Goal: Complete application form

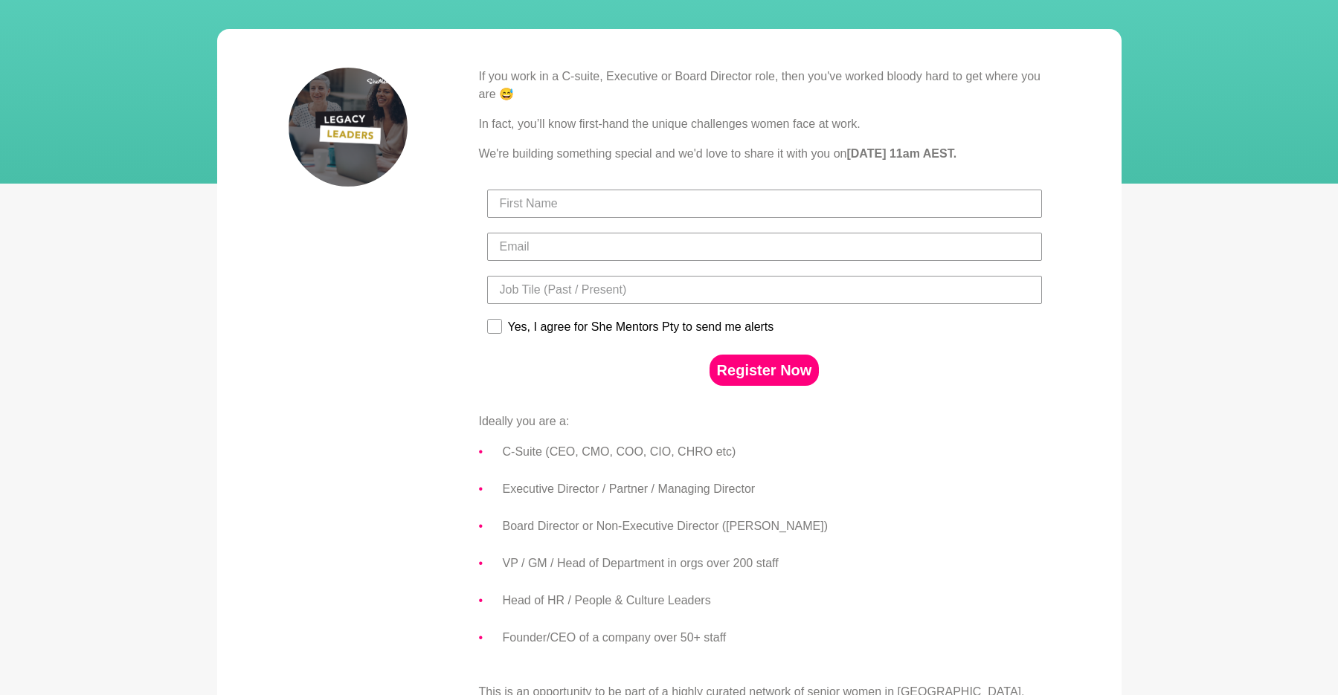
scroll to position [167, 0]
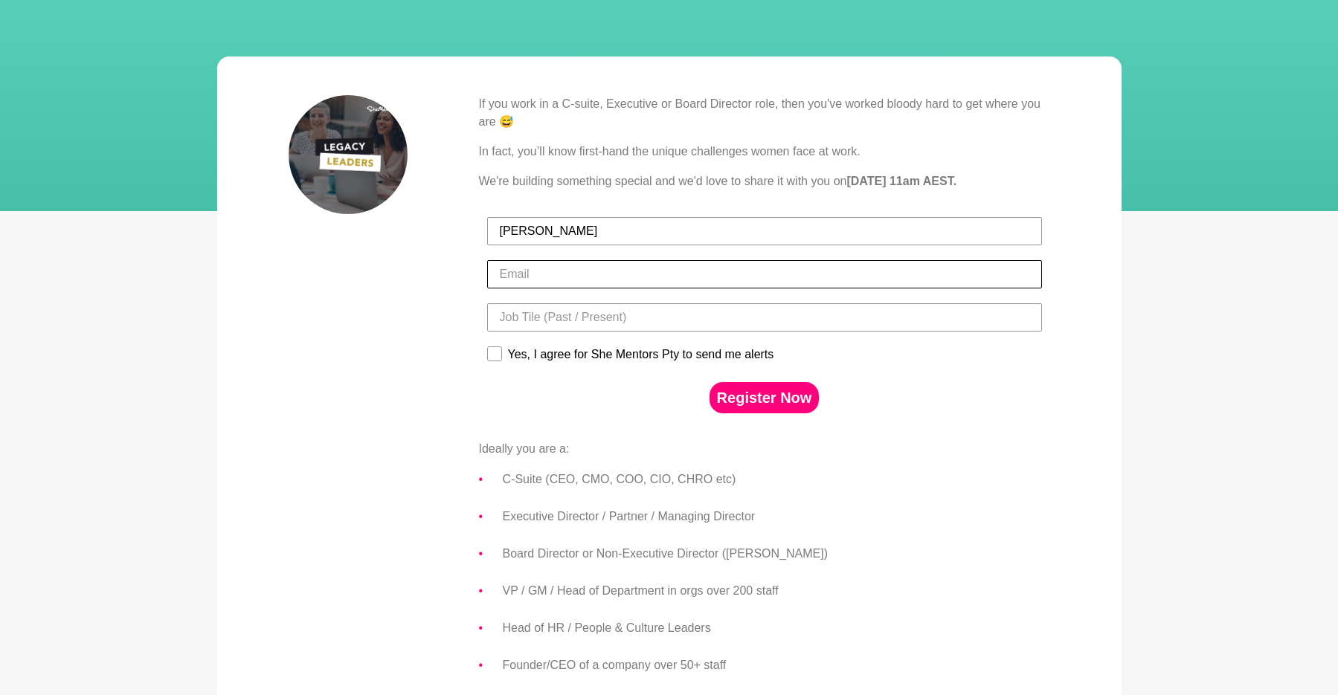
type input "[PERSON_NAME]"
click at [588, 288] on input "[PERSON_NAME][EMAIL_ADDRESS][DOMAIN_NAME]" at bounding box center [764, 274] width 555 height 28
click at [684, 283] on input "[PERSON_NAME][EMAIL_ADDRESS][DOMAIN_NAME]" at bounding box center [764, 274] width 555 height 28
type input "[PERSON_NAME][EMAIL_ADDRESS][DOMAIN_NAME]"
click at [643, 245] on input "[PERSON_NAME]" at bounding box center [764, 231] width 555 height 28
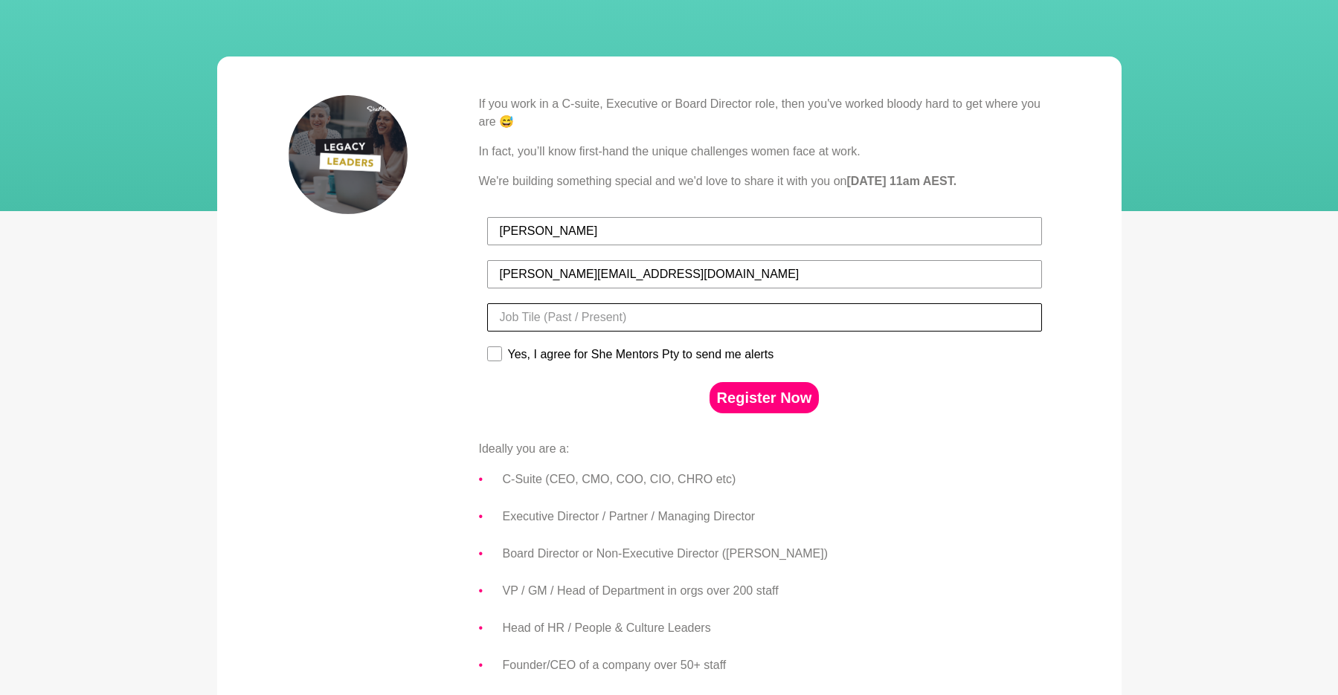
click at [654, 330] on input "Title" at bounding box center [764, 317] width 555 height 28
type input "Fractional CMO"
click at [535, 361] on div "Yes, I agree for She Mentors Pty to send me alerts" at bounding box center [641, 354] width 266 height 13
click at [487, 346] on input "Yes, I agree for She Mentors Pty to send me alerts" at bounding box center [486, 346] width 1 height 1
checkbox input "true"
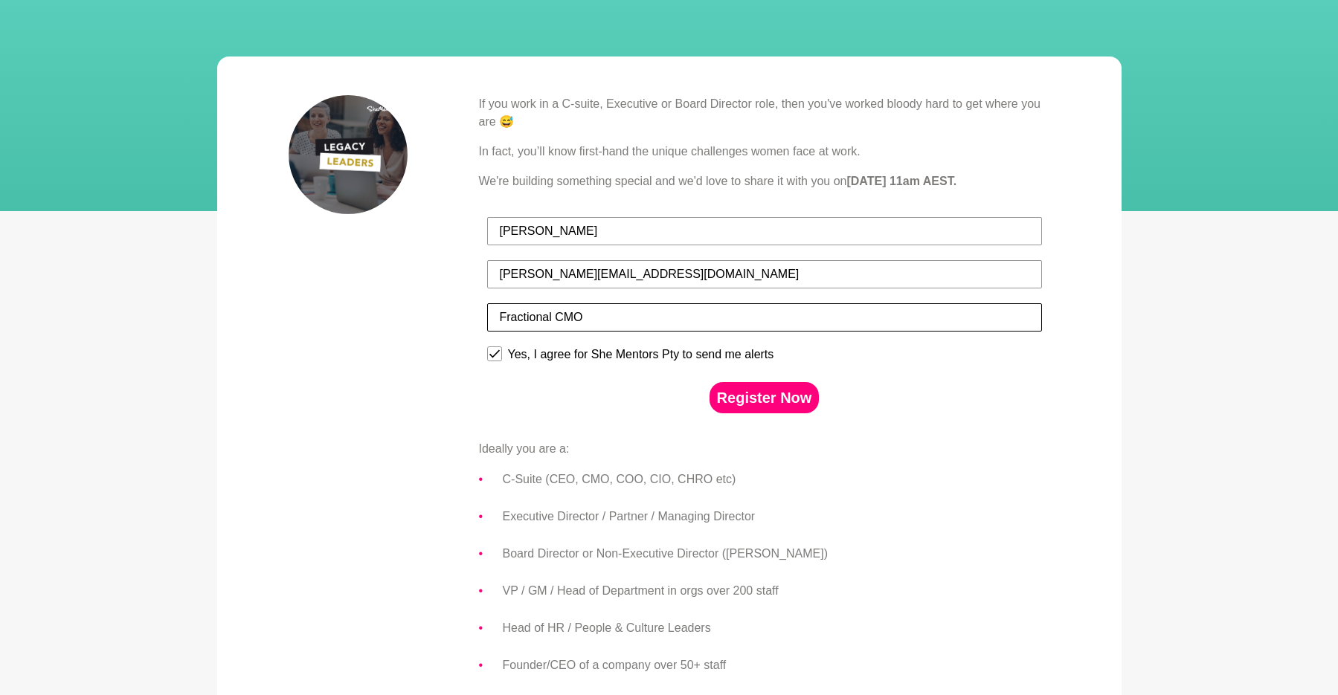
click at [564, 332] on input "Fractional CMO" at bounding box center [764, 317] width 555 height 28
type input "Fractional Chief Marketing Officer"
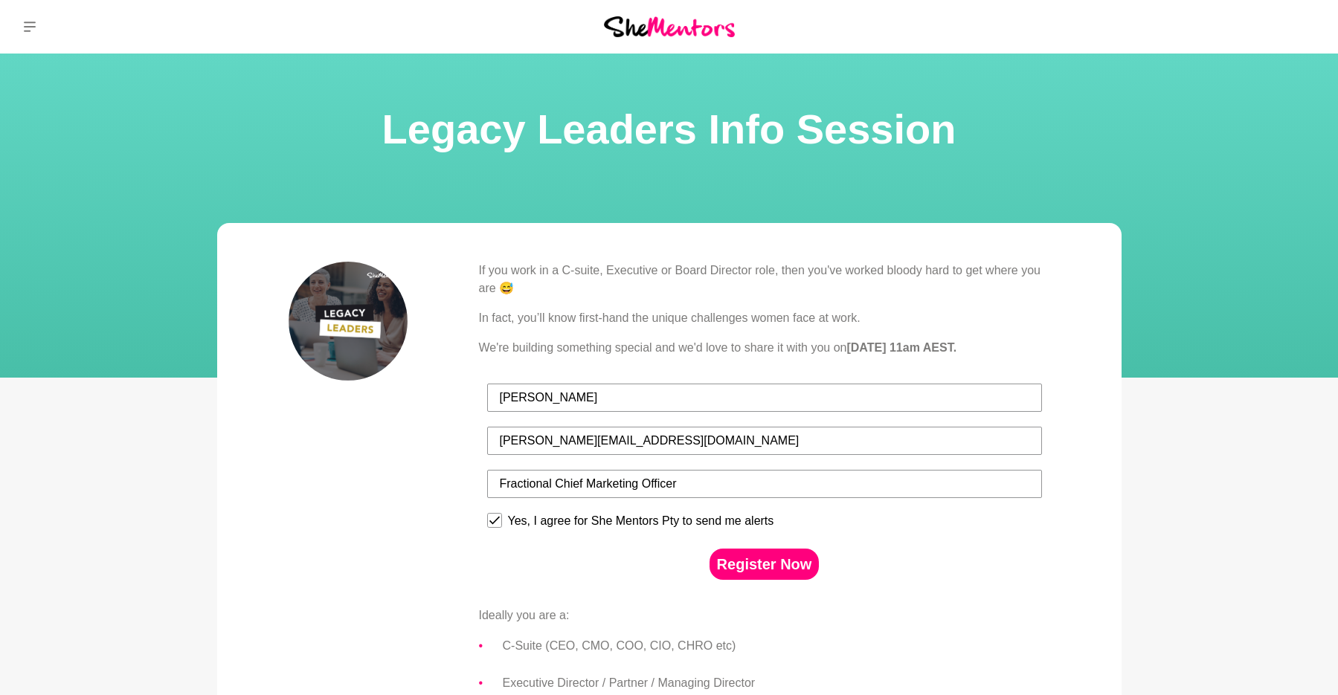
scroll to position [0, 0]
